Goal: Task Accomplishment & Management: Manage account settings

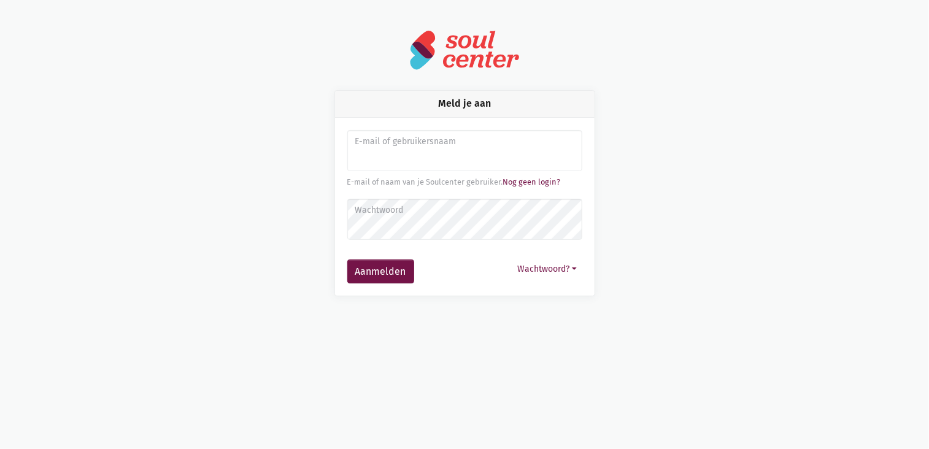
click at [454, 163] on input "Aanmelden" at bounding box center [464, 151] width 235 height 42
type input "liesbeth.jansen@ocmwzoutleeuw.be"
click at [536, 264] on button "Wachtwoord?" at bounding box center [547, 269] width 71 height 19
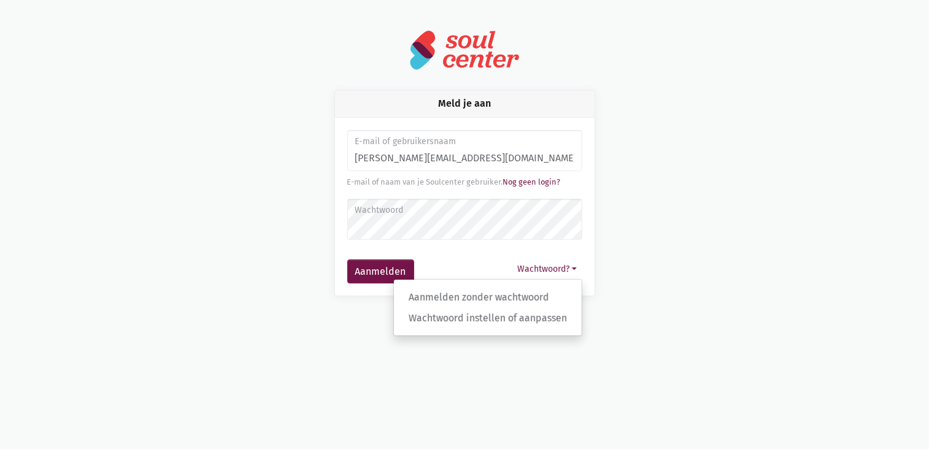
click at [681, 80] on div "Meld je aan E-mail of gebruikersnaam liesbeth.jansen@ocmwzoutleeuw.be E-mail of…" at bounding box center [464, 162] width 699 height 267
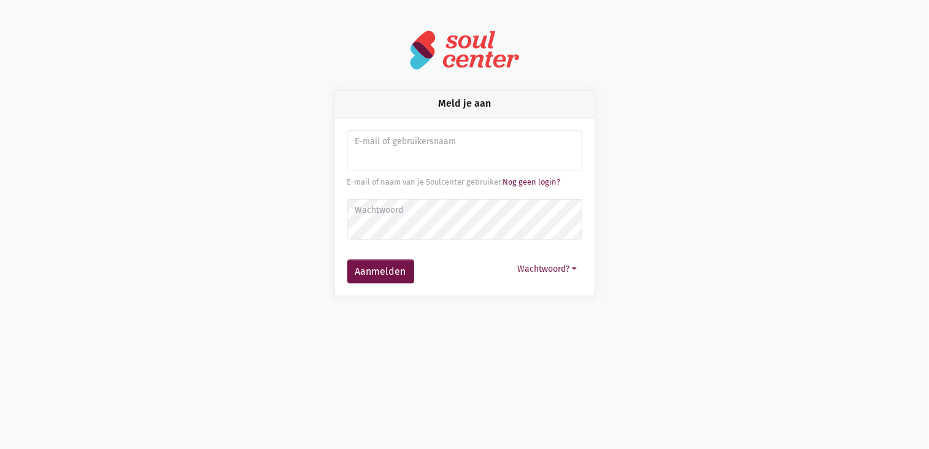
click at [393, 153] on input "Aanmelden" at bounding box center [464, 151] width 235 height 42
click at [603, 148] on div "Meld je aan E-mail of gebruikersnaam E-mail of naam van je Soulcenter gebruiker…" at bounding box center [464, 193] width 291 height 206
click at [542, 182] on link "Nog geen login?" at bounding box center [532, 181] width 58 height 9
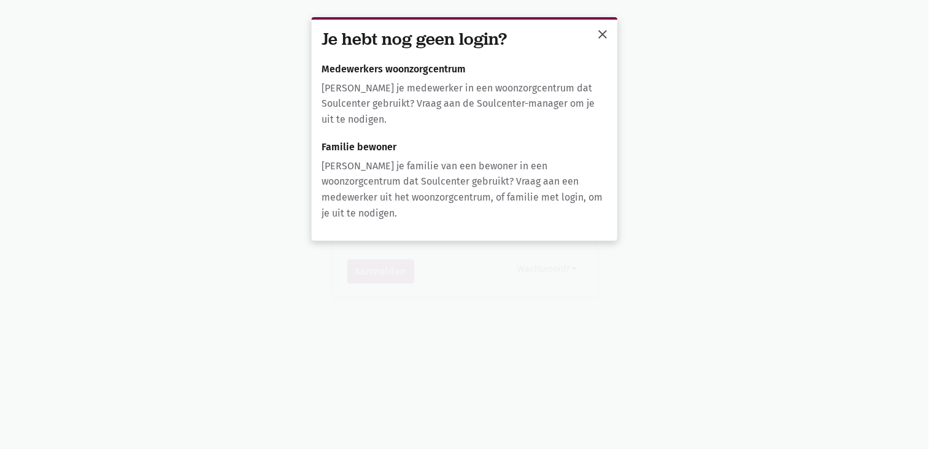
click at [604, 34] on span "close" at bounding box center [602, 34] width 15 height 15
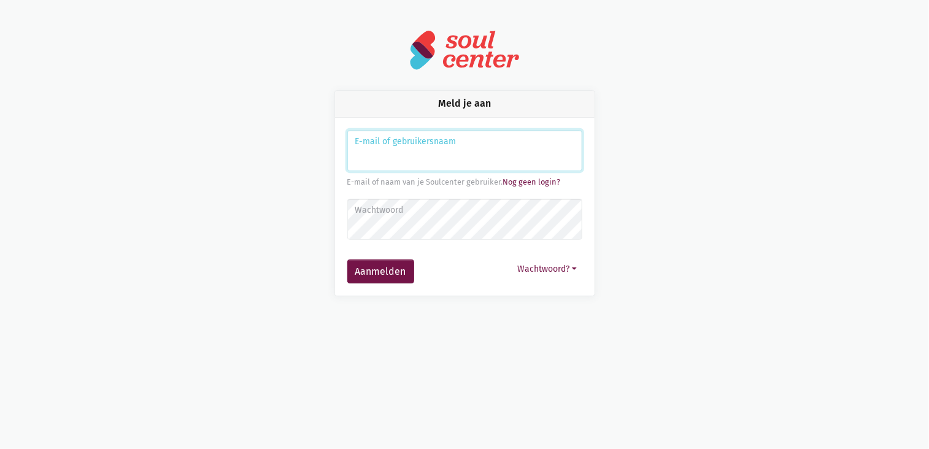
click at [447, 158] on input "Aanmelden" at bounding box center [464, 151] width 235 height 42
type input "[PERSON_NAME][EMAIL_ADDRESS][DOMAIN_NAME]"
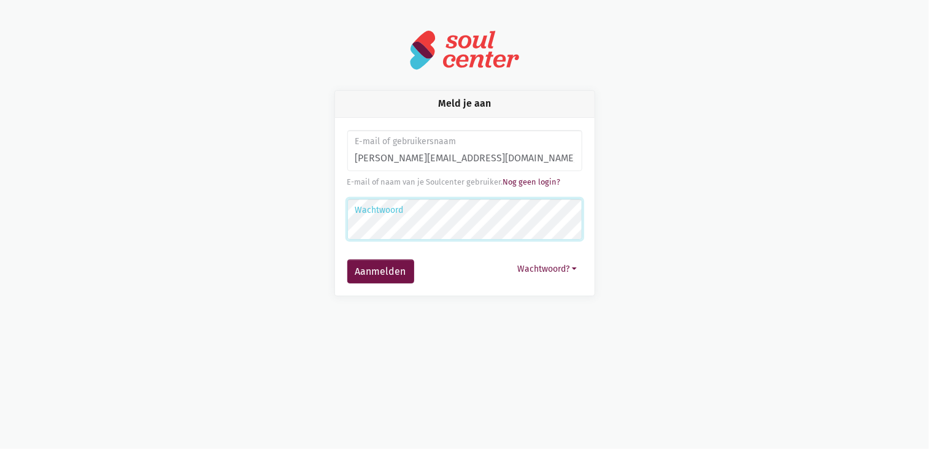
click at [347, 260] on button "Aanmelden" at bounding box center [380, 272] width 67 height 25
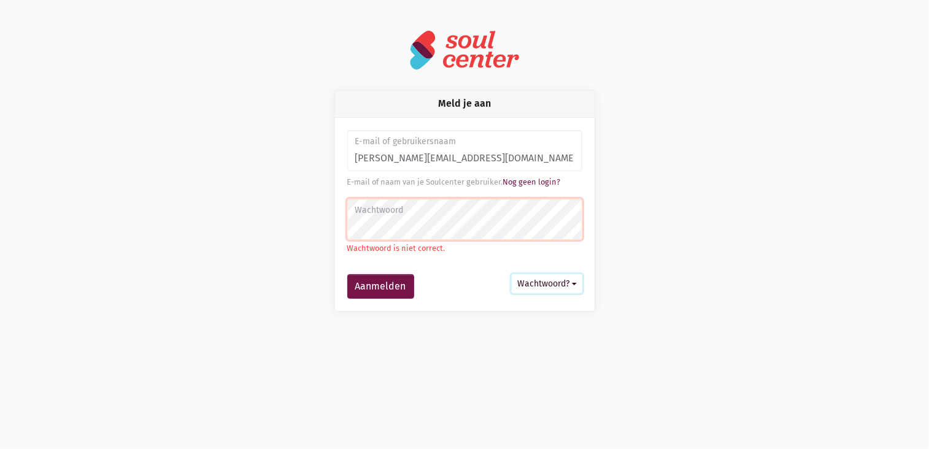
click at [551, 288] on button "Wachtwoord?" at bounding box center [547, 283] width 71 height 19
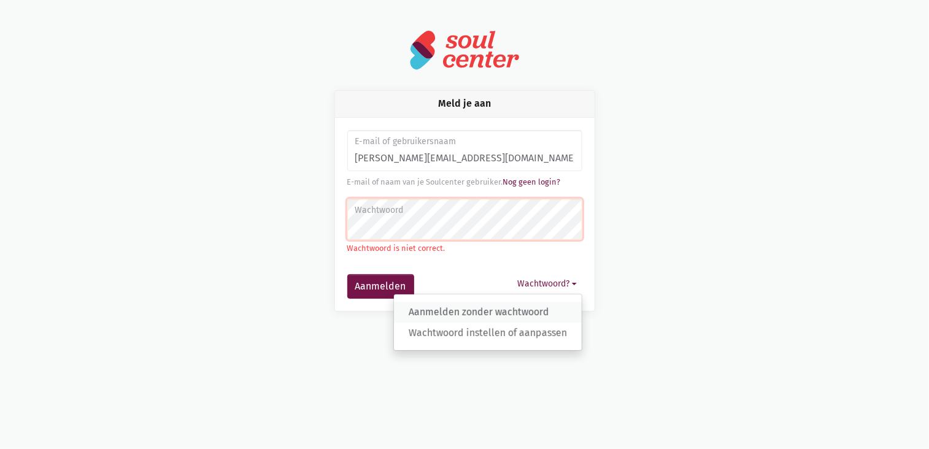
click at [537, 312] on link "Aanmelden zonder wachtwoord" at bounding box center [488, 312] width 188 height 21
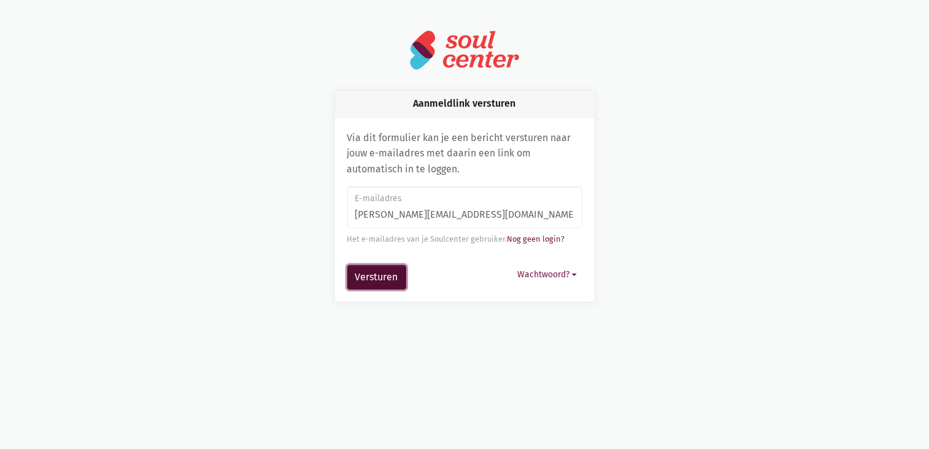
click at [396, 272] on button "Versturen" at bounding box center [376, 277] width 59 height 25
